Goal: Task Accomplishment & Management: Use online tool/utility

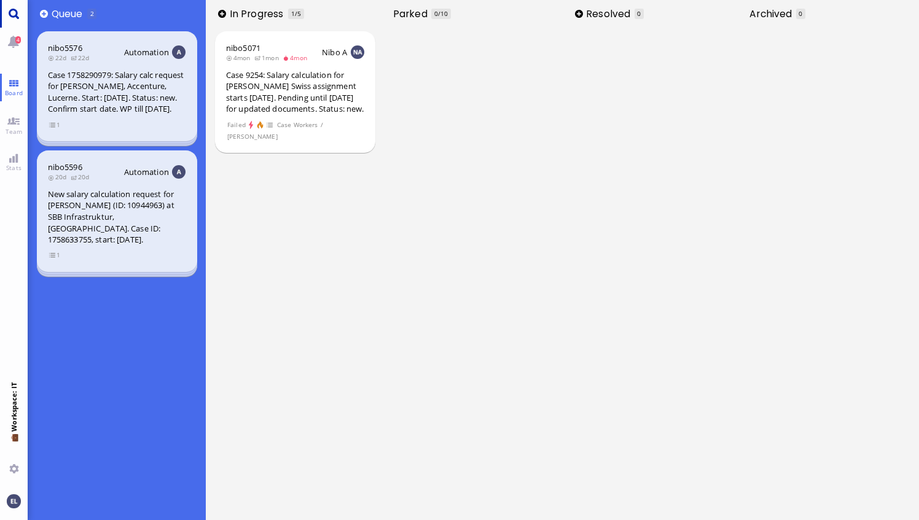
click at [17, 14] on link "Main menu" at bounding box center [14, 14] width 28 height 28
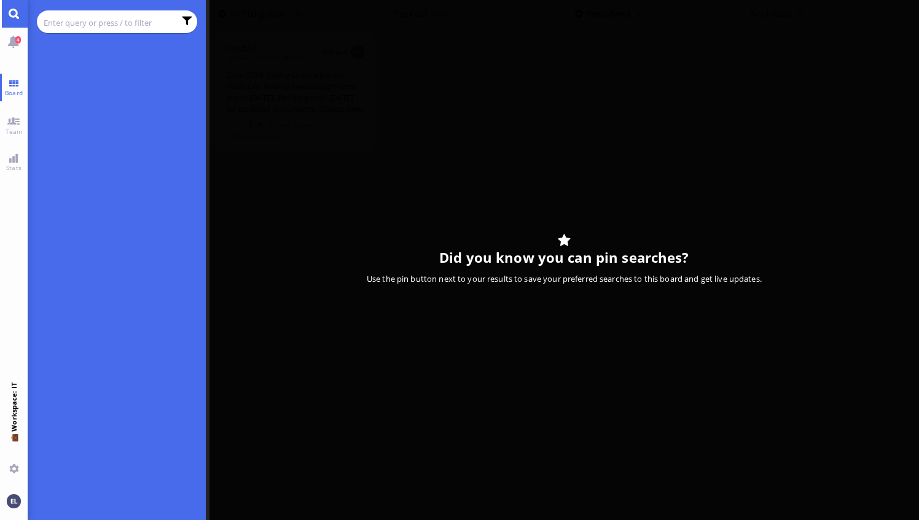
click at [75, 20] on input "text" at bounding box center [109, 23] width 131 height 14
click at [13, 124] on link "Team" at bounding box center [14, 125] width 28 height 28
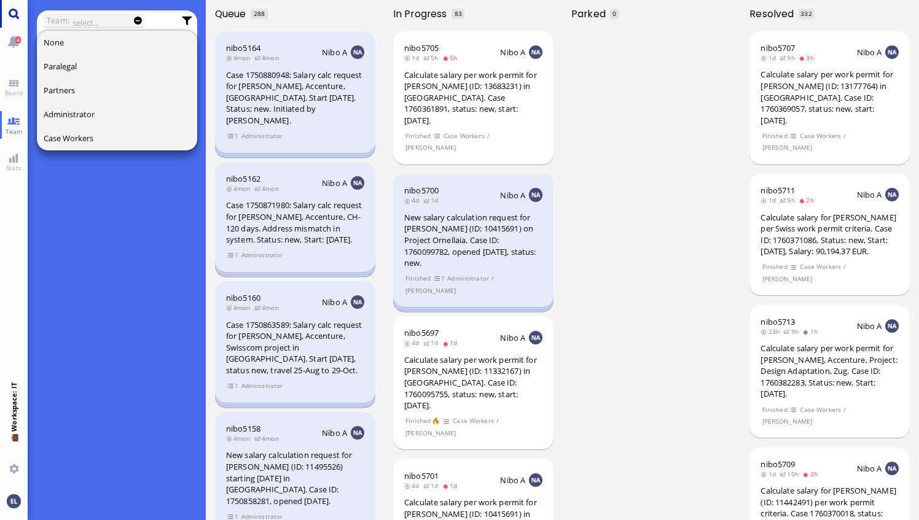
click at [12, 14] on link "Main menu" at bounding box center [14, 14] width 28 height 28
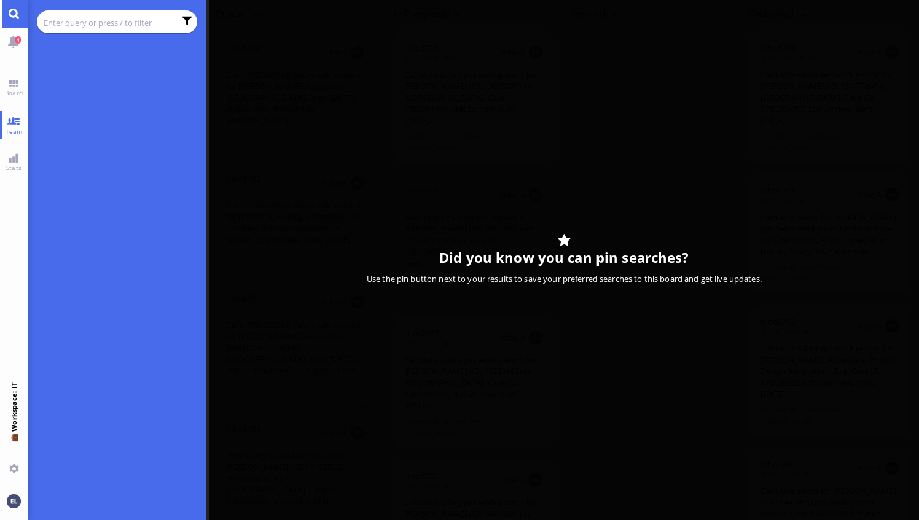
click at [96, 21] on input "text" at bounding box center [109, 23] width 131 height 14
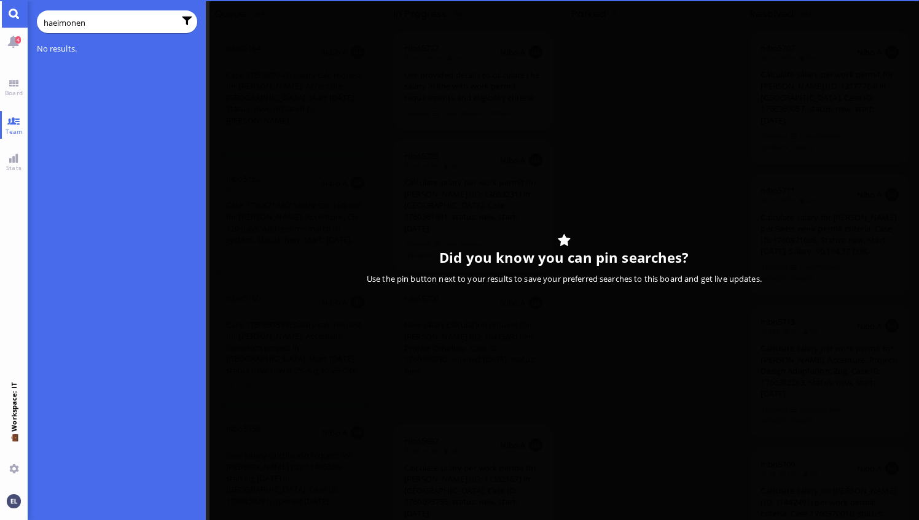
click at [52, 22] on input "haeimonen" at bounding box center [109, 23] width 131 height 14
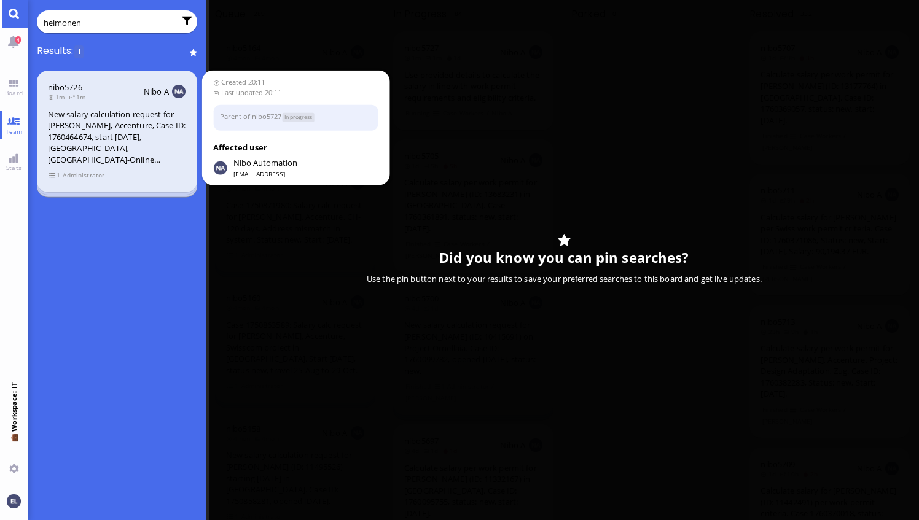
type input "heimonen"
click at [153, 133] on div "New salary calculation request for [PERSON_NAME], Accenture, Case ID: 176046467…" at bounding box center [117, 137] width 138 height 57
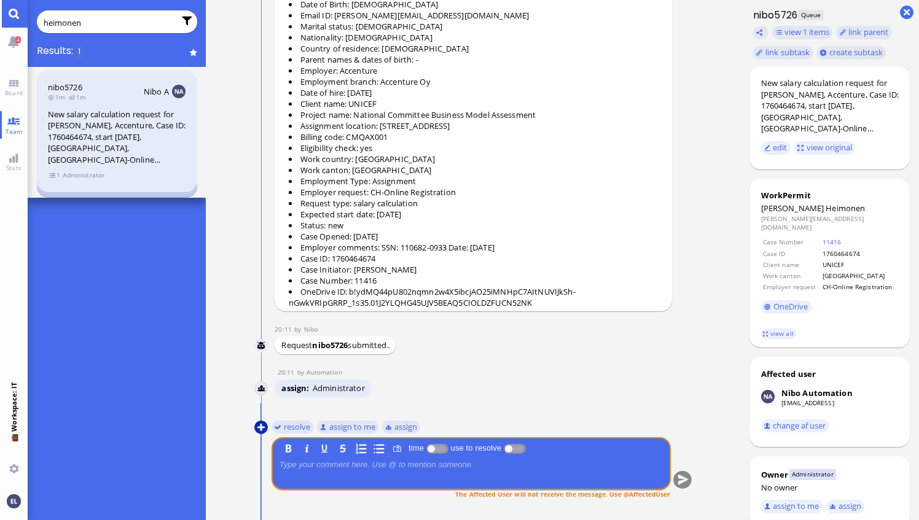
click at [263, 426] on button at bounding box center [261, 428] width 14 height 14
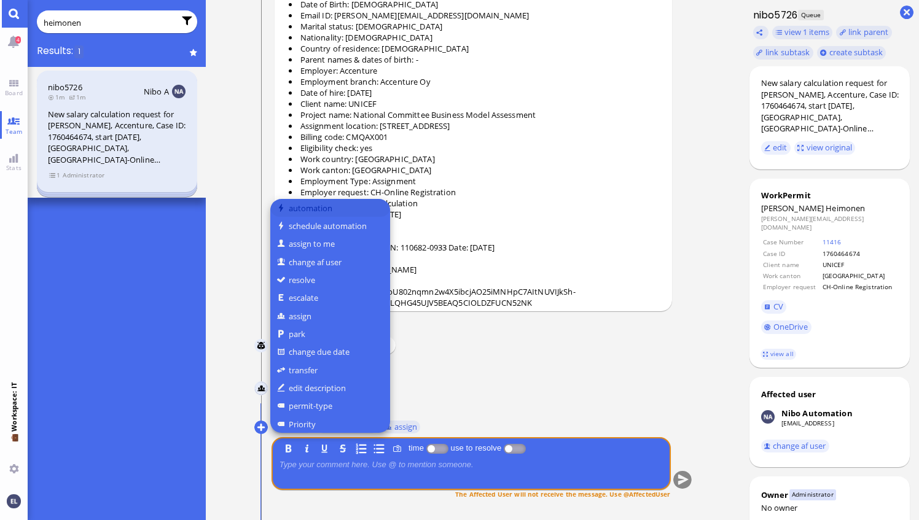
click at [321, 209] on button "automation" at bounding box center [330, 208] width 120 height 18
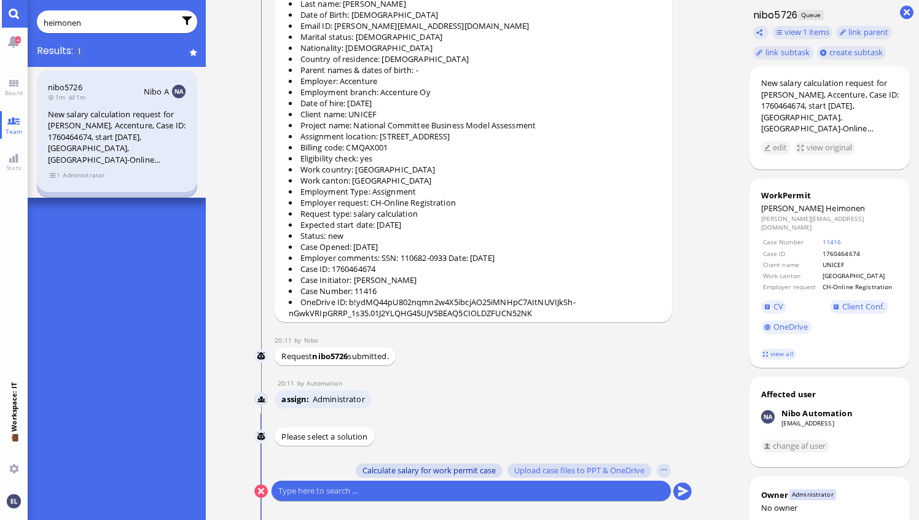
click at [468, 470] on span "Calculate salary for work permit case" at bounding box center [428, 471] width 133 height 10
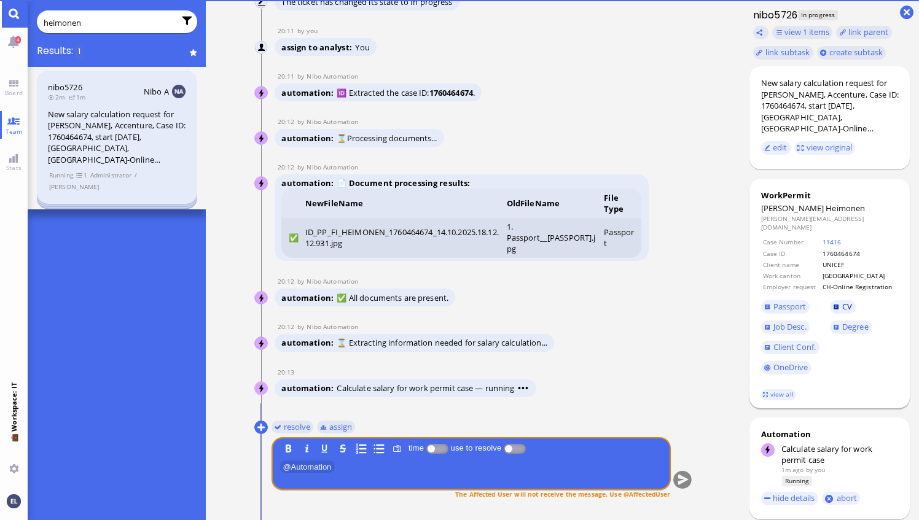
click at [843, 301] on span "CV" at bounding box center [847, 306] width 10 height 11
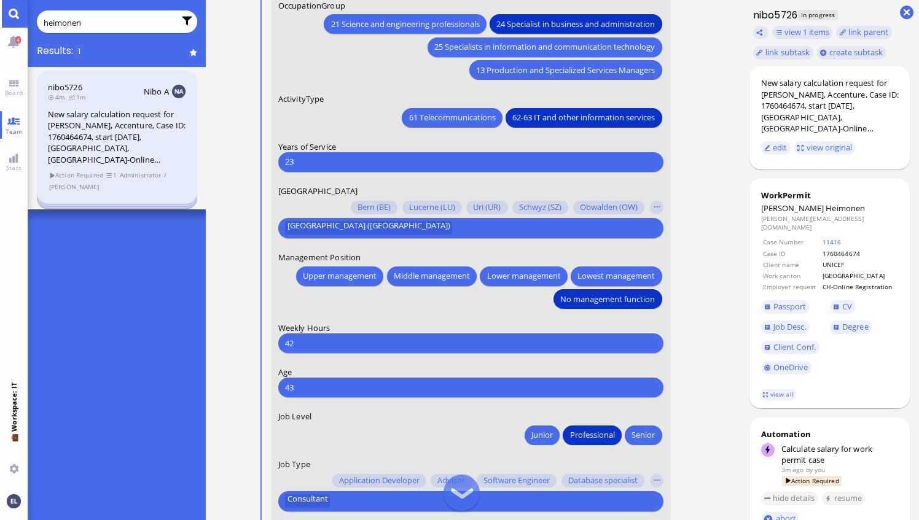
scroll to position [-61, 0]
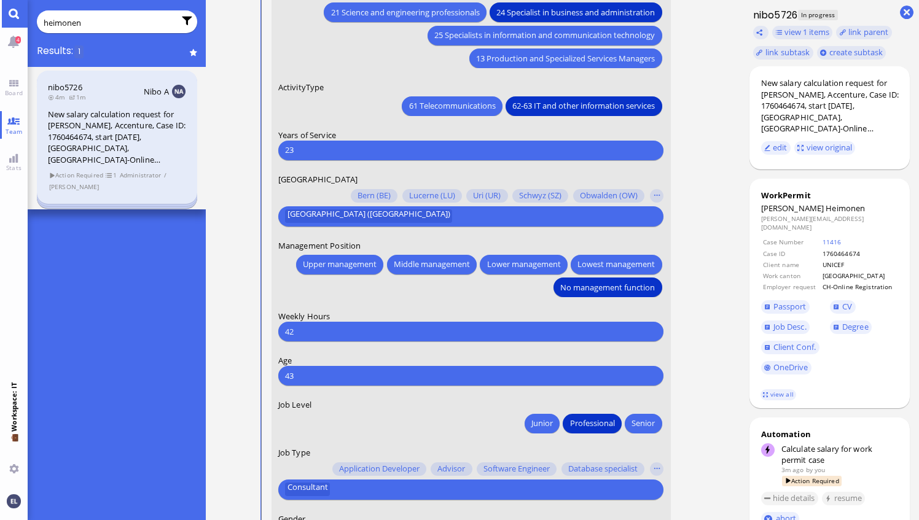
drag, startPoint x: 300, startPoint y: 149, endPoint x: 257, endPoint y: 152, distance: 43.1
click at [257, 152] on conversation-line "You Date of Birth [DEMOGRAPHIC_DATA] [DEMOGRAPHIC_DATA] Mo [DEMOGRAPHIC_DATA] T…" at bounding box center [473, 94] width 438 height 967
type input "14"
drag, startPoint x: 310, startPoint y: 330, endPoint x: 271, endPoint y: 333, distance: 38.8
click at [279, 334] on div "42 Please type something" at bounding box center [471, 332] width 386 height 20
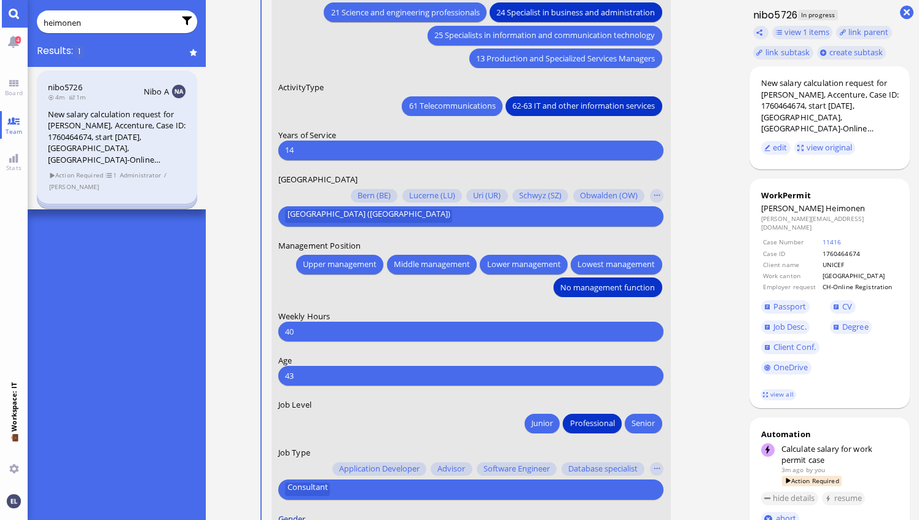
type input "40"
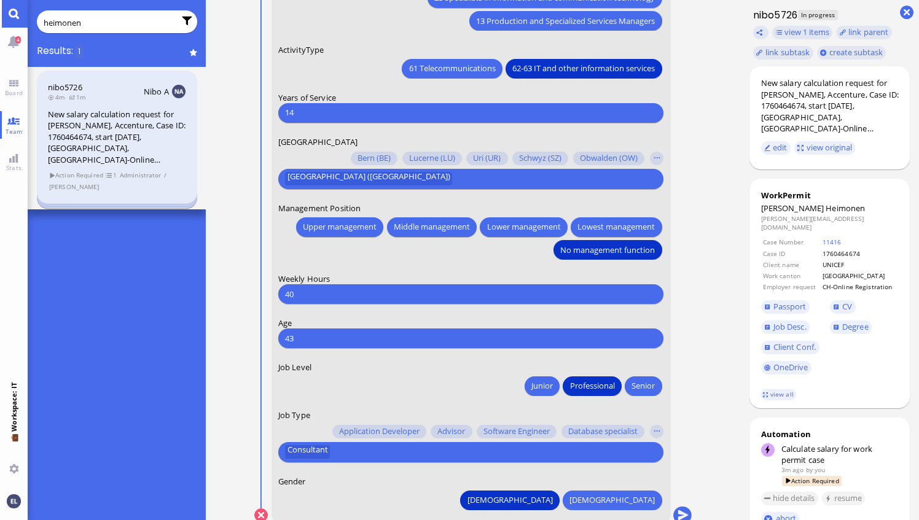
scroll to position [0, 0]
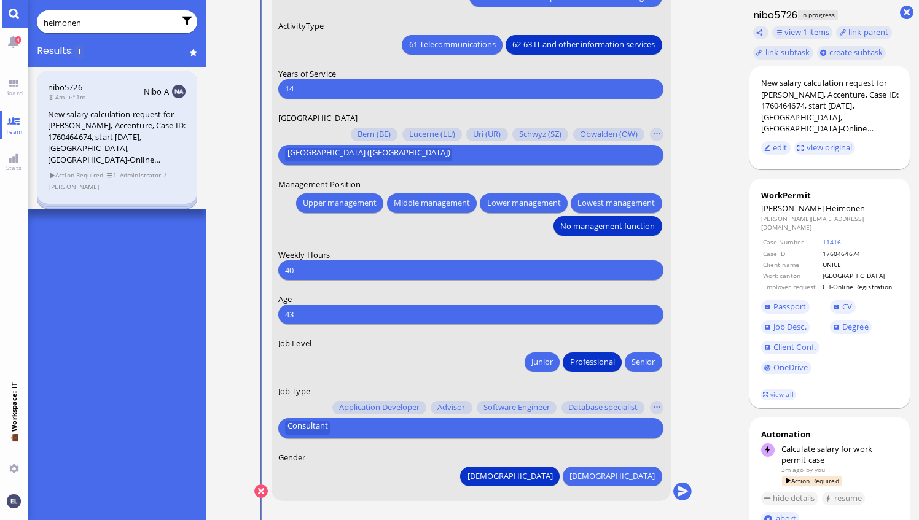
click at [690, 318] on conversation-line "You Date of Birth [DEMOGRAPHIC_DATA] [DEMOGRAPHIC_DATA] Mo [DEMOGRAPHIC_DATA] T…" at bounding box center [473, 32] width 438 height 967
click at [684, 493] on button "submit" at bounding box center [682, 492] width 18 height 18
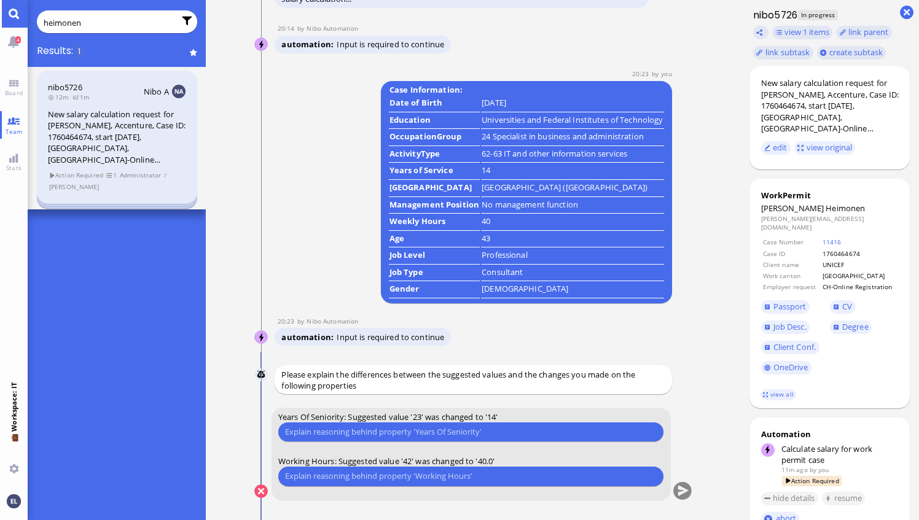
click at [390, 431] on input "text" at bounding box center [471, 432] width 372 height 13
type input "E"
type input "Counting experience after Master degree"
click at [368, 475] on input "text" at bounding box center [471, 476] width 372 height 13
type input "ECL mentions 40 hours, not 42"
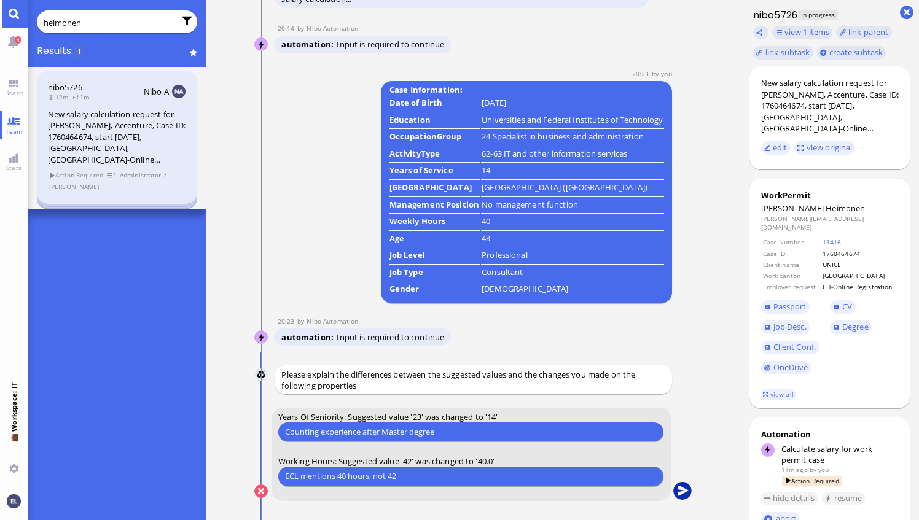
click at [684, 491] on button "submit" at bounding box center [682, 492] width 18 height 18
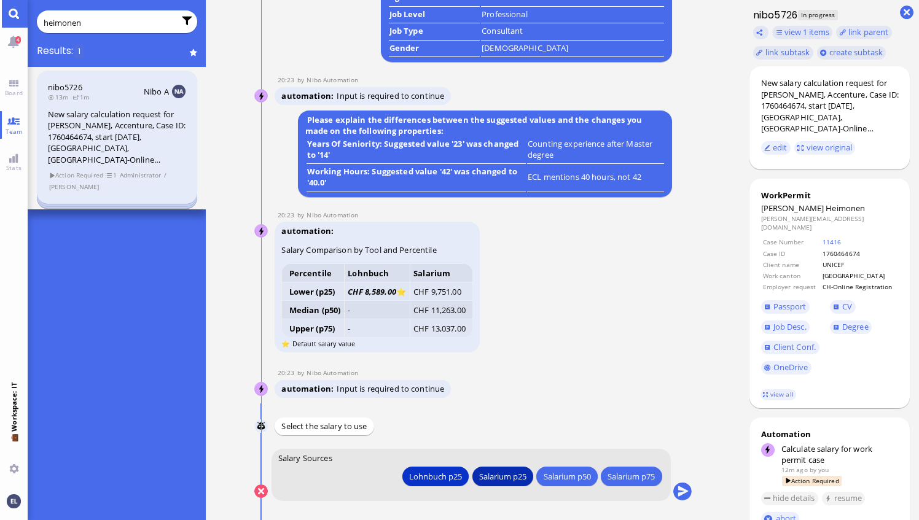
click at [508, 479] on div "Salarium p25" at bounding box center [502, 476] width 47 height 13
click at [684, 493] on button "submit" at bounding box center [682, 492] width 18 height 18
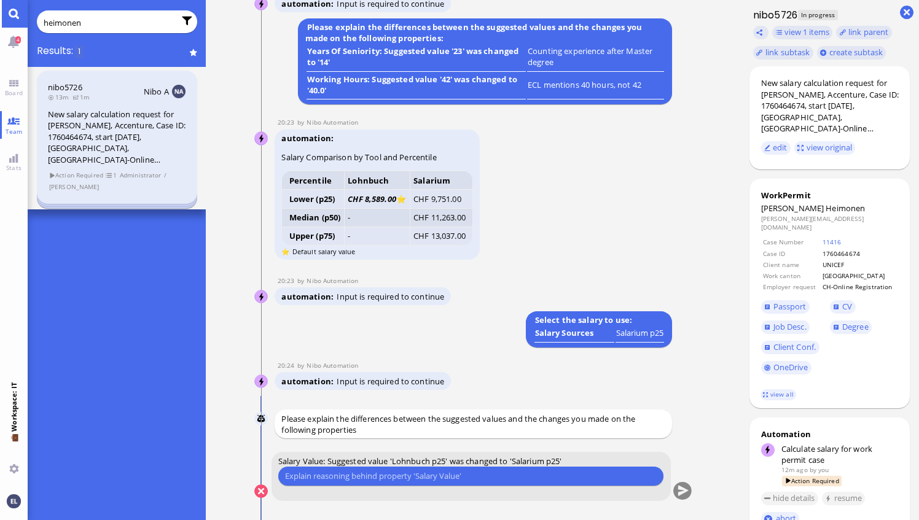
click at [383, 479] on input "text" at bounding box center [471, 476] width 372 height 13
type input "Suits better"
click at [681, 491] on button "submit" at bounding box center [682, 492] width 18 height 18
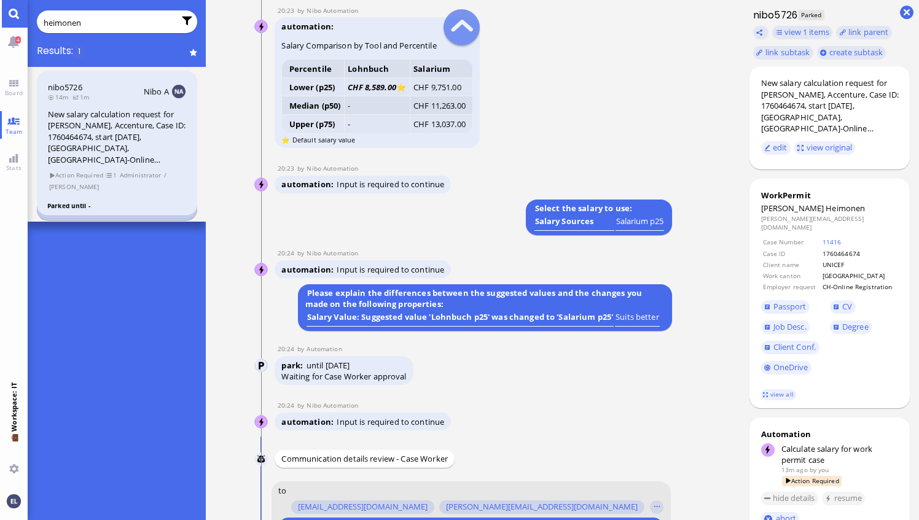
scroll to position [-676, 0]
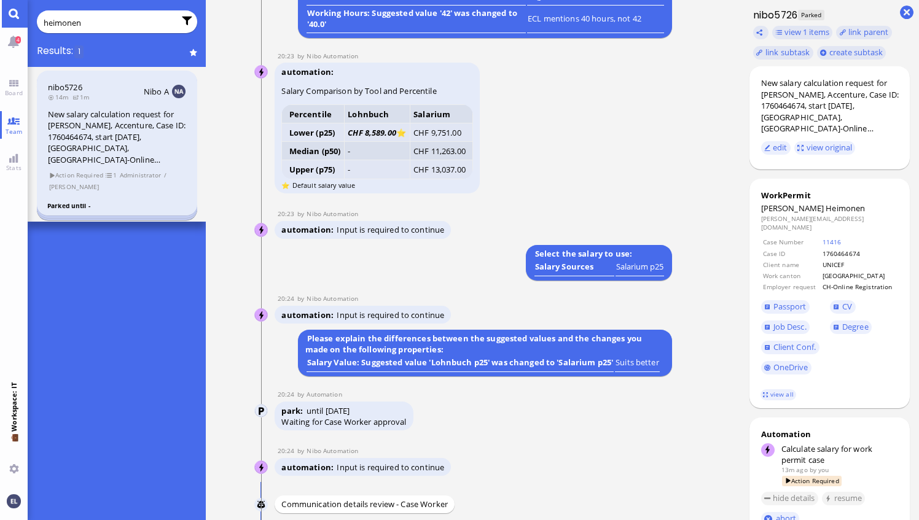
click at [565, 452] on div "20:24 by Nibo Automation" at bounding box center [461, 450] width 373 height 9
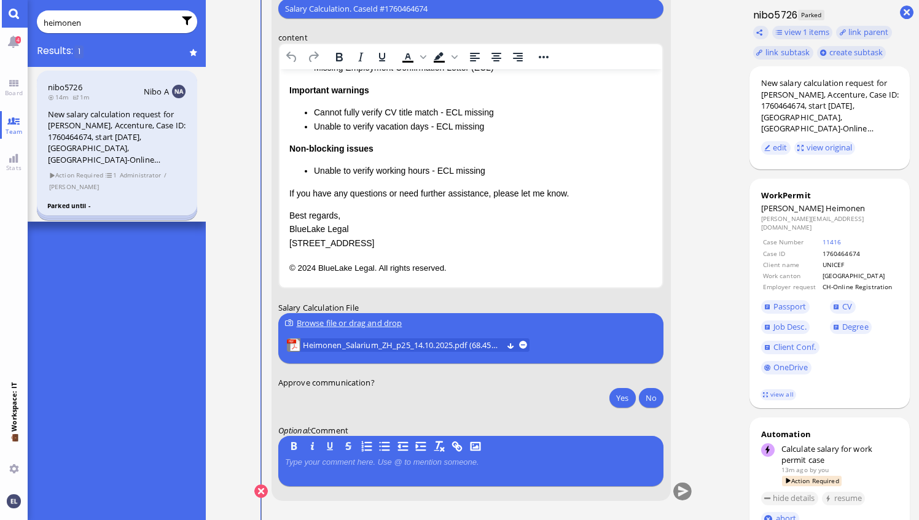
scroll to position [0, 0]
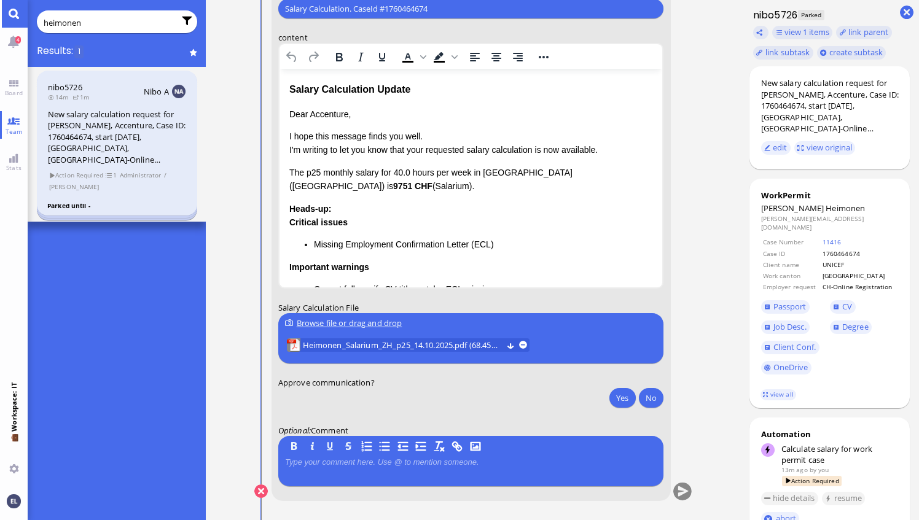
click at [688, 317] on conversation-line "You to [PERSON_NAME][EMAIL_ADDRESS][DOMAIN_NAME] [DOMAIN_NAME][EMAIL_ADDRESS][D…" at bounding box center [473, 183] width 438 height 665
